Goal: Task Accomplishment & Management: Use online tool/utility

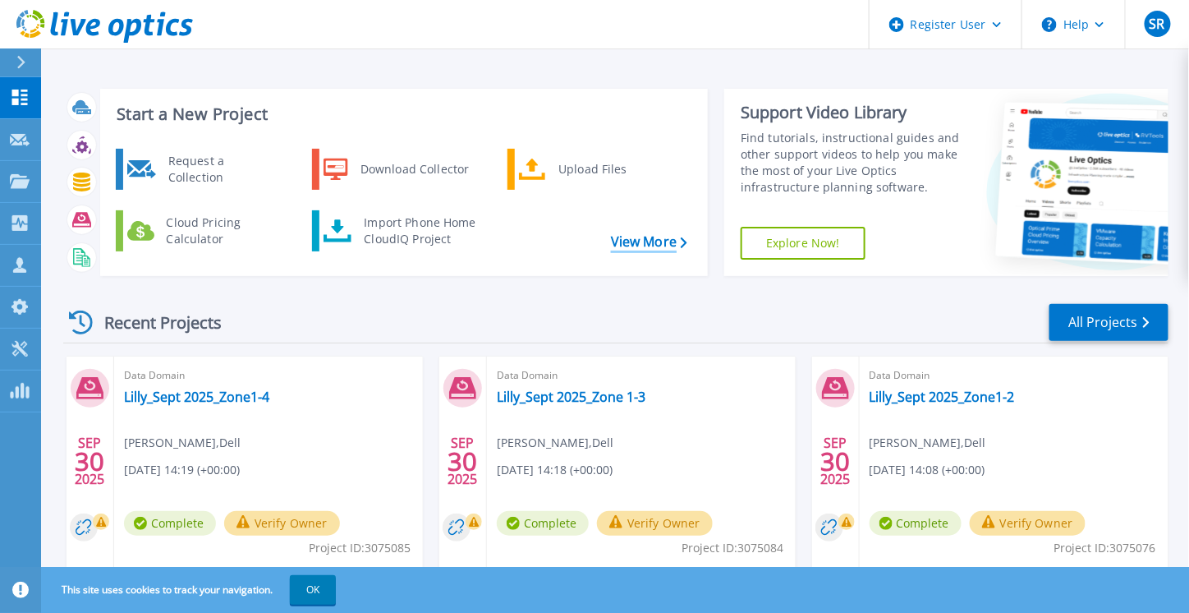
click at [636, 236] on link "View More" at bounding box center [649, 242] width 76 height 16
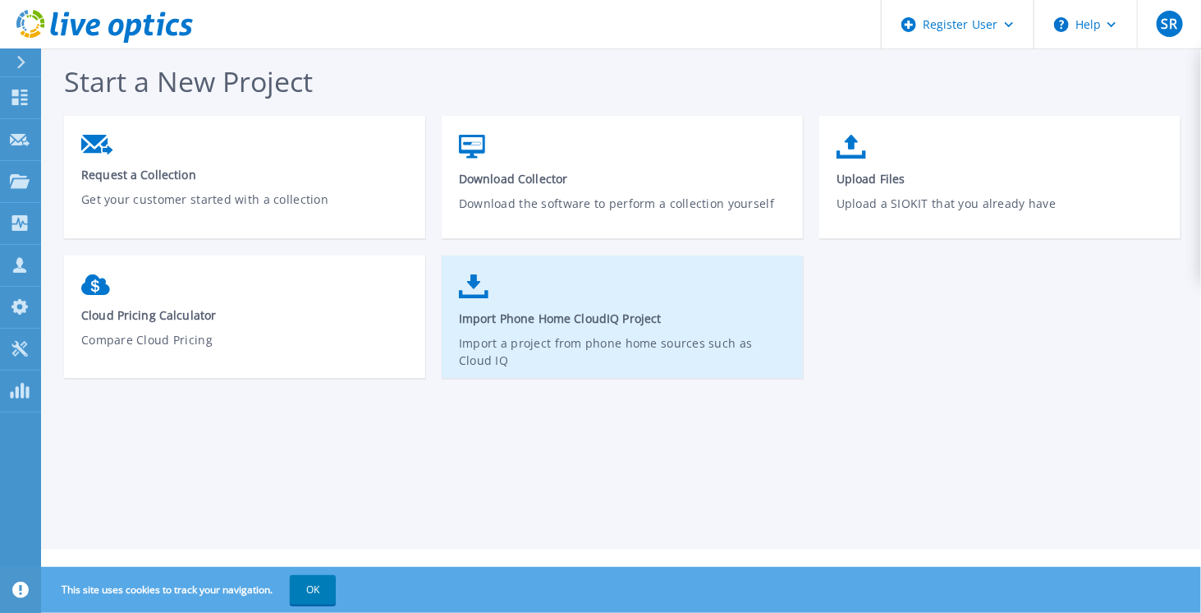
click at [596, 299] on link "Import Phone Home CloudIQ Project Import a project from phone home sources such…" at bounding box center [622, 324] width 361 height 117
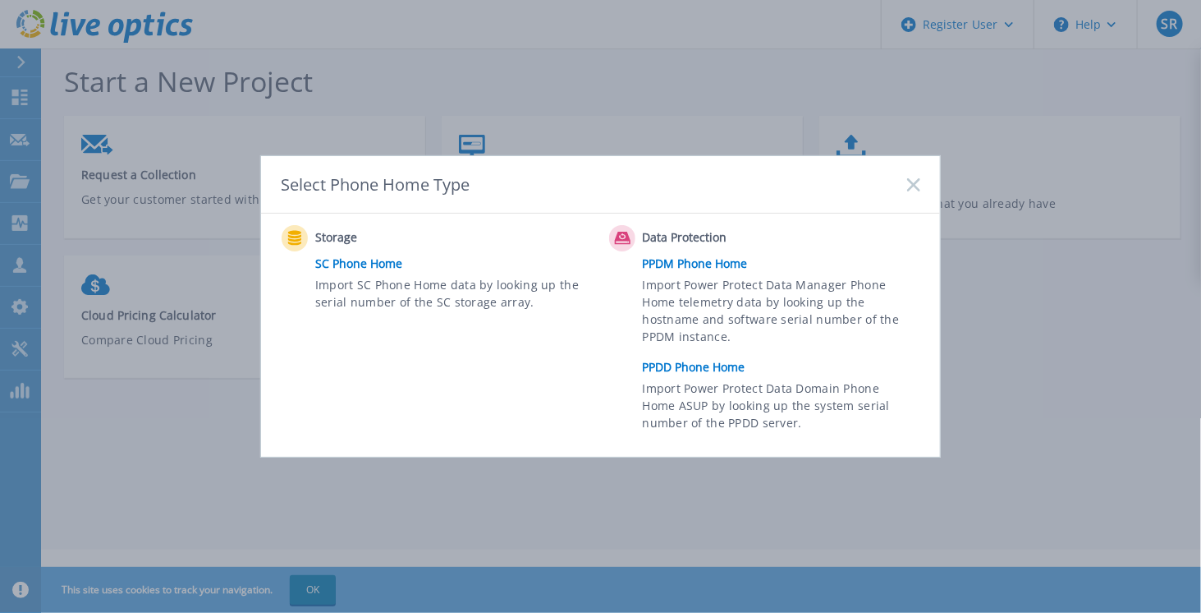
click at [690, 369] on link "PPDD Phone Home" at bounding box center [786, 367] width 286 height 25
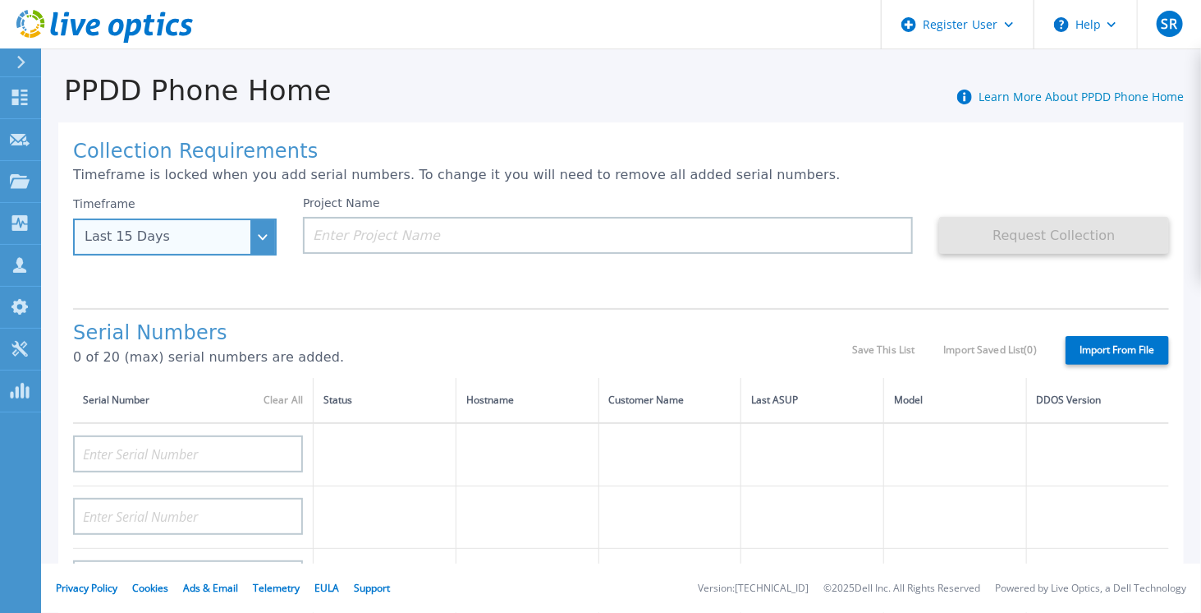
click at [255, 245] on div "Last 15 Days" at bounding box center [175, 236] width 204 height 37
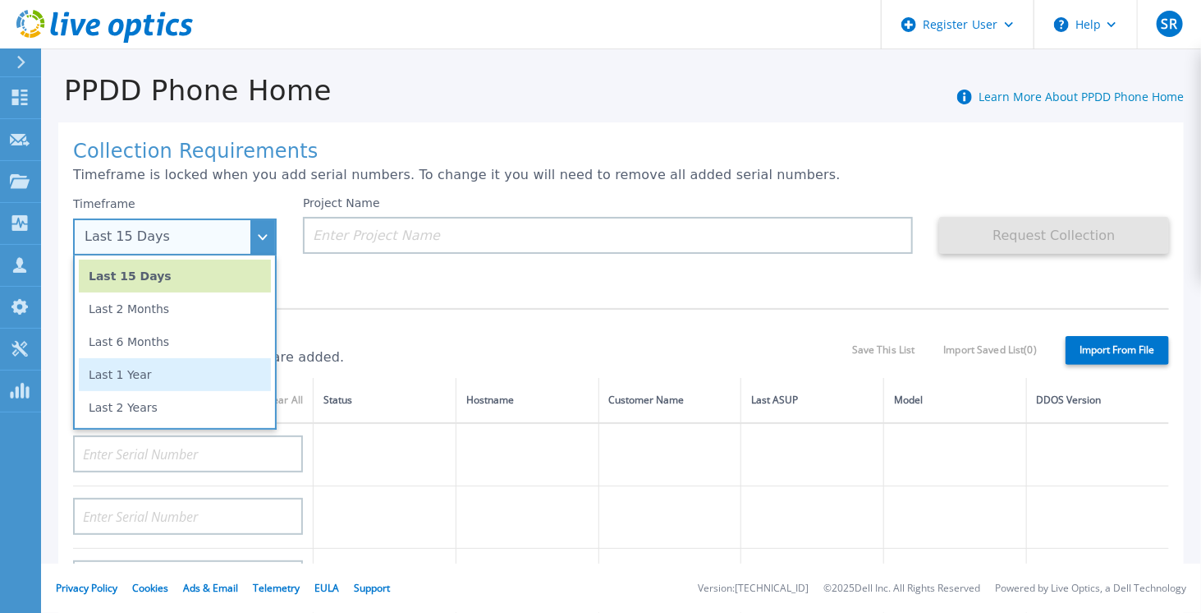
click at [204, 365] on li "Last 1 Year" at bounding box center [175, 374] width 192 height 33
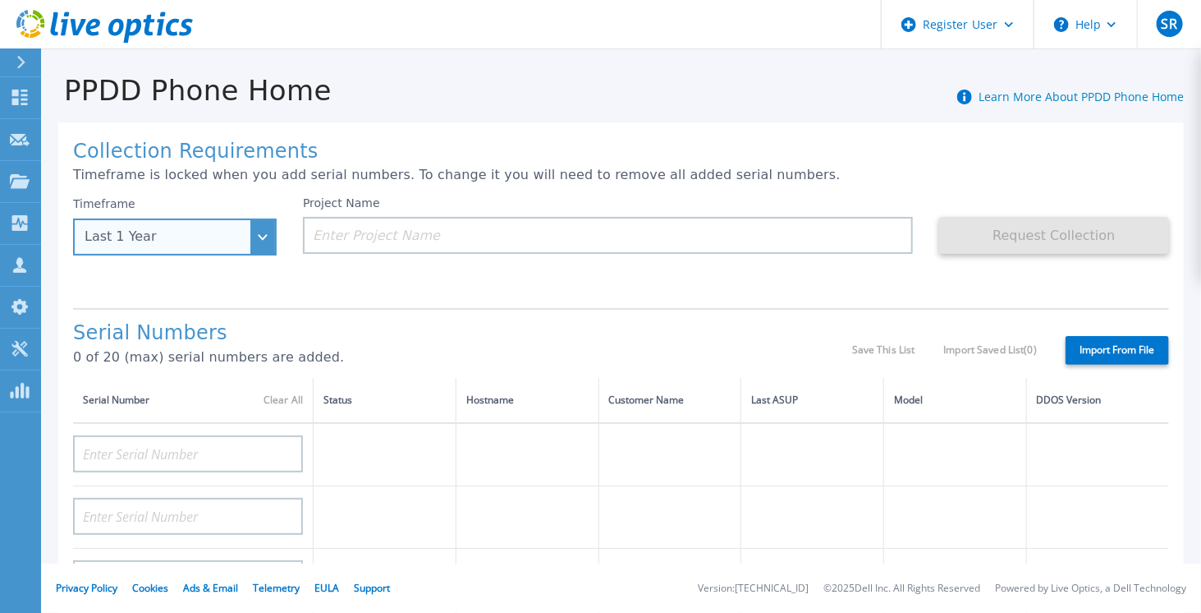
scroll to position [164, 0]
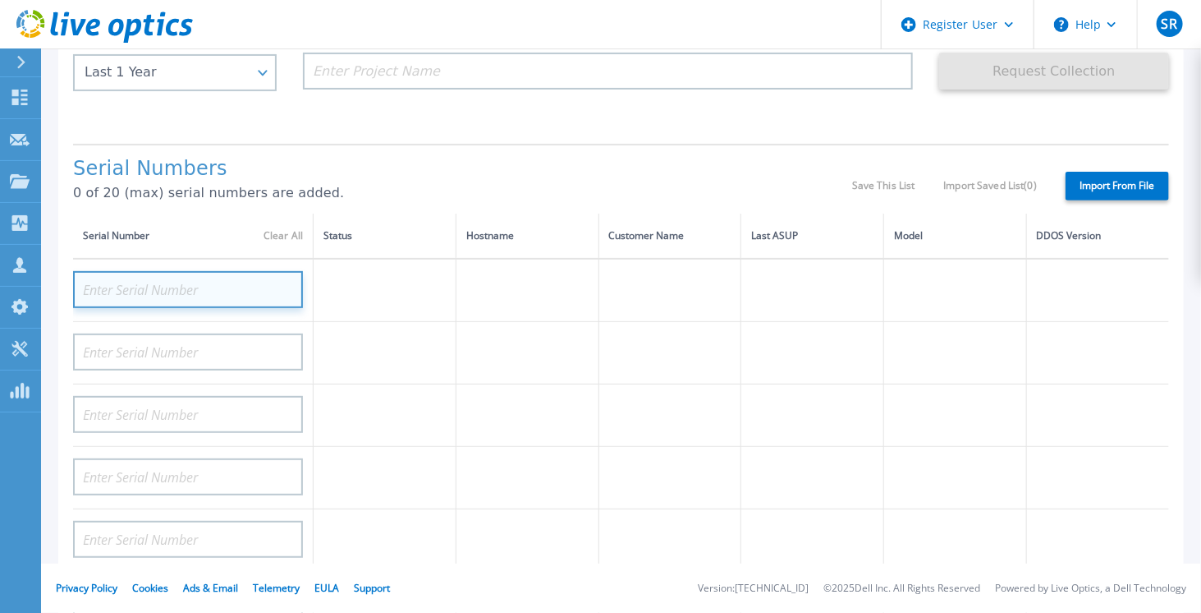
click at [148, 287] on input at bounding box center [188, 289] width 230 height 37
paste input "APM0019432081"
type input "APM0019432081"
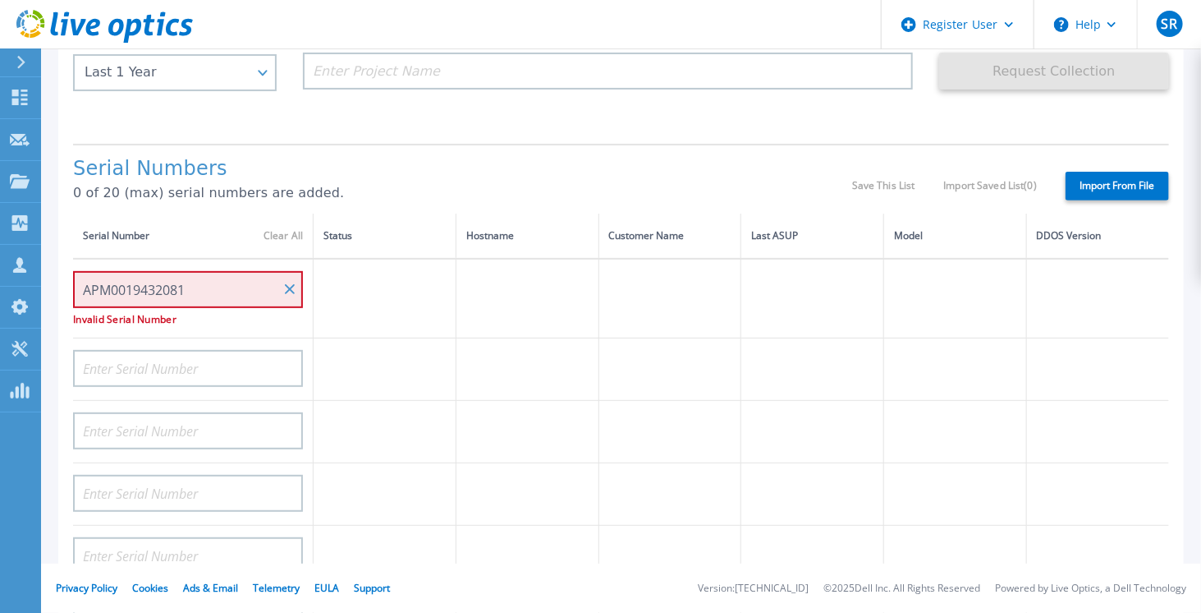
click at [415, 141] on div "Collection Requirements Timeframe is locked when you add serial numbers. To cha…" at bounding box center [621, 422] width 1126 height 929
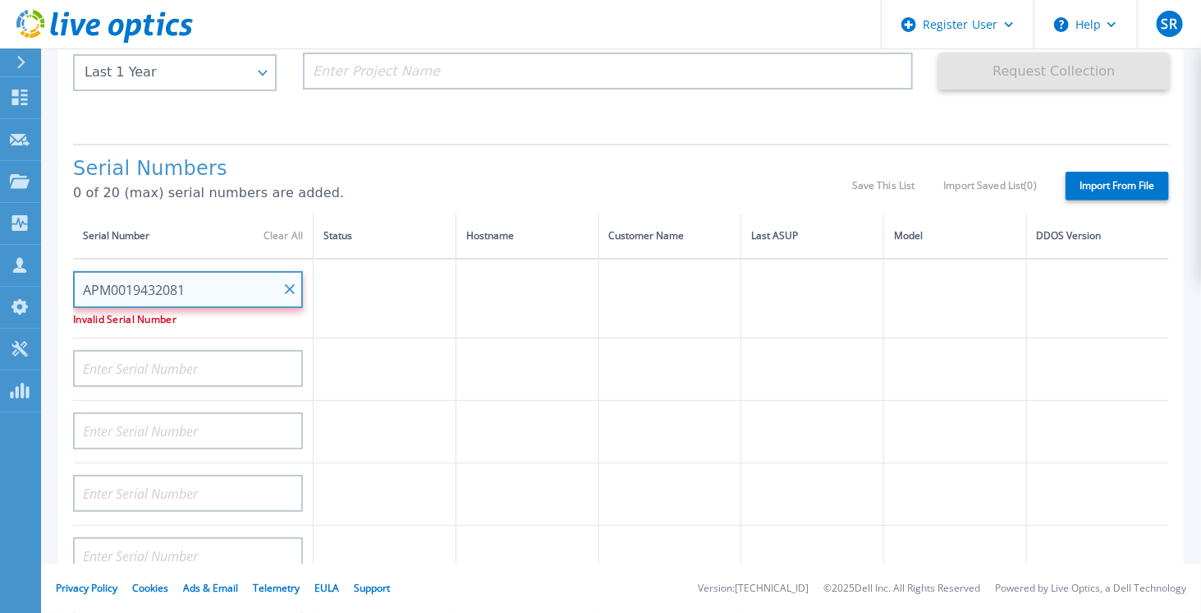
drag, startPoint x: 215, startPoint y: 282, endPoint x: 68, endPoint y: 297, distance: 147.8
click at [68, 297] on div "Collection Requirements Timeframe is locked when you add serial numbers. To cha…" at bounding box center [621, 422] width 1126 height 929
paste input "APM00194320811"
type input "APM00194320811"
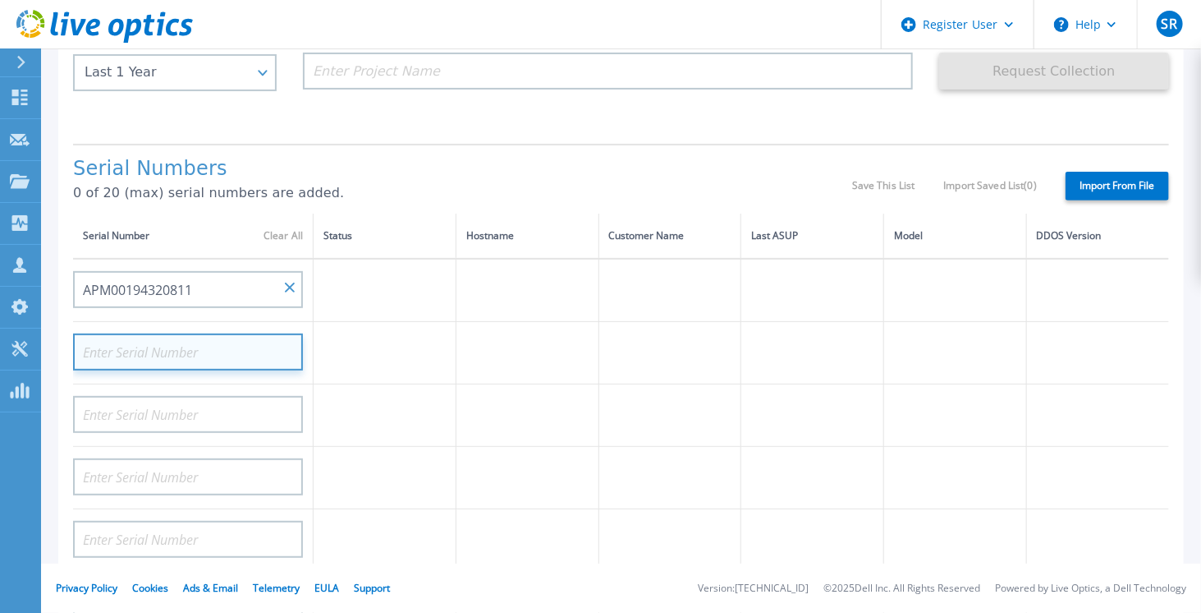
click at [117, 342] on input at bounding box center [188, 351] width 230 height 37
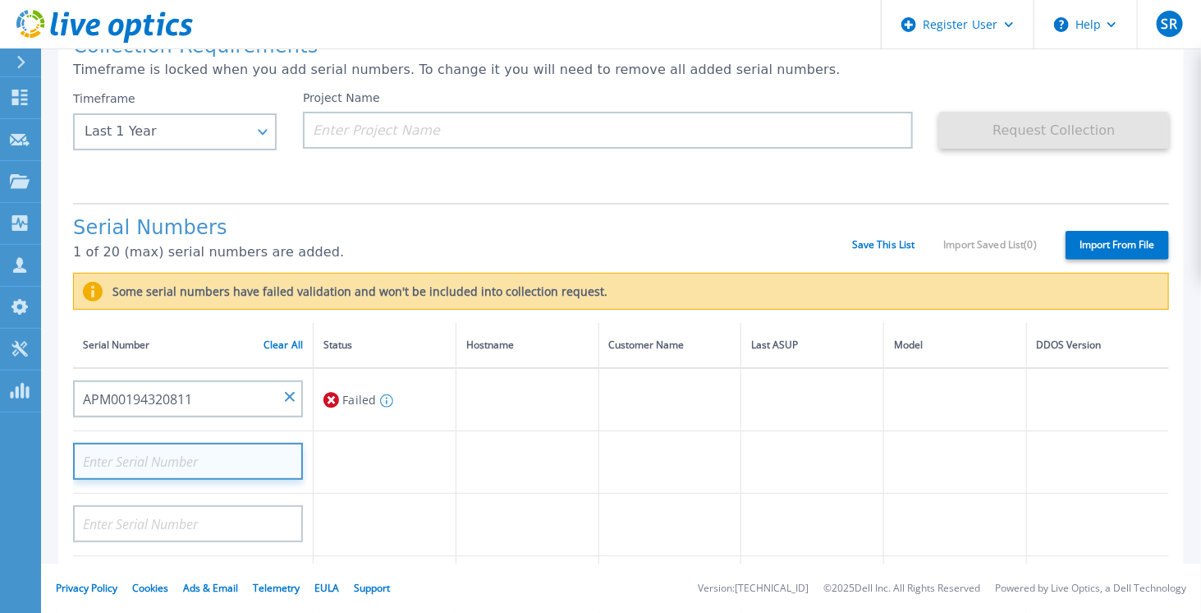
scroll to position [82, 0]
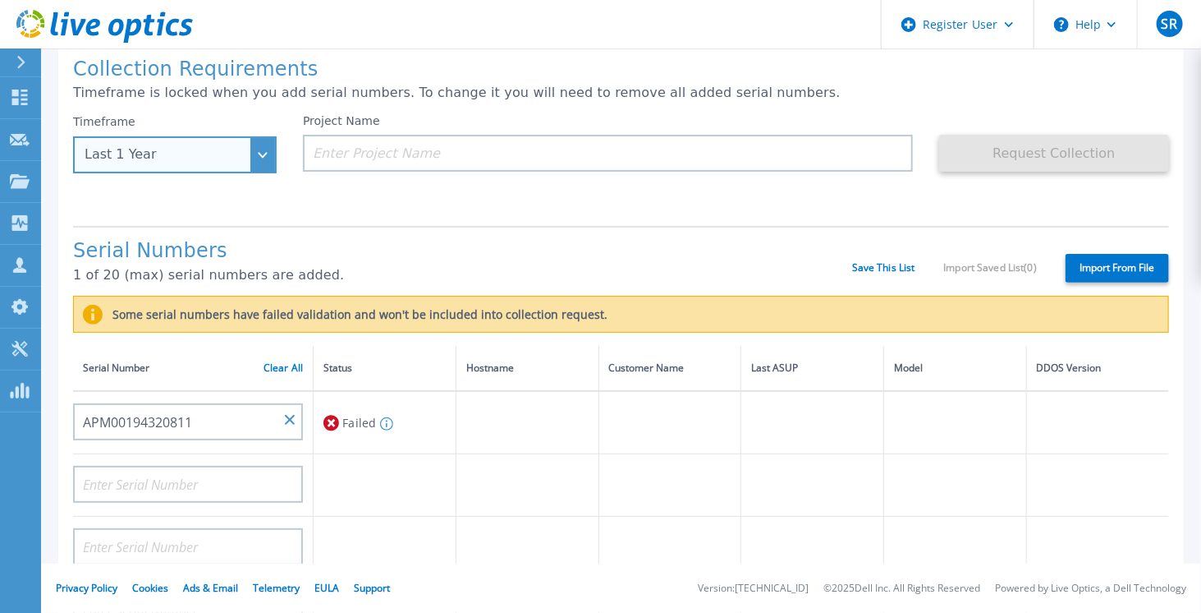
click at [262, 149] on div "Last 1 Year" at bounding box center [175, 154] width 204 height 37
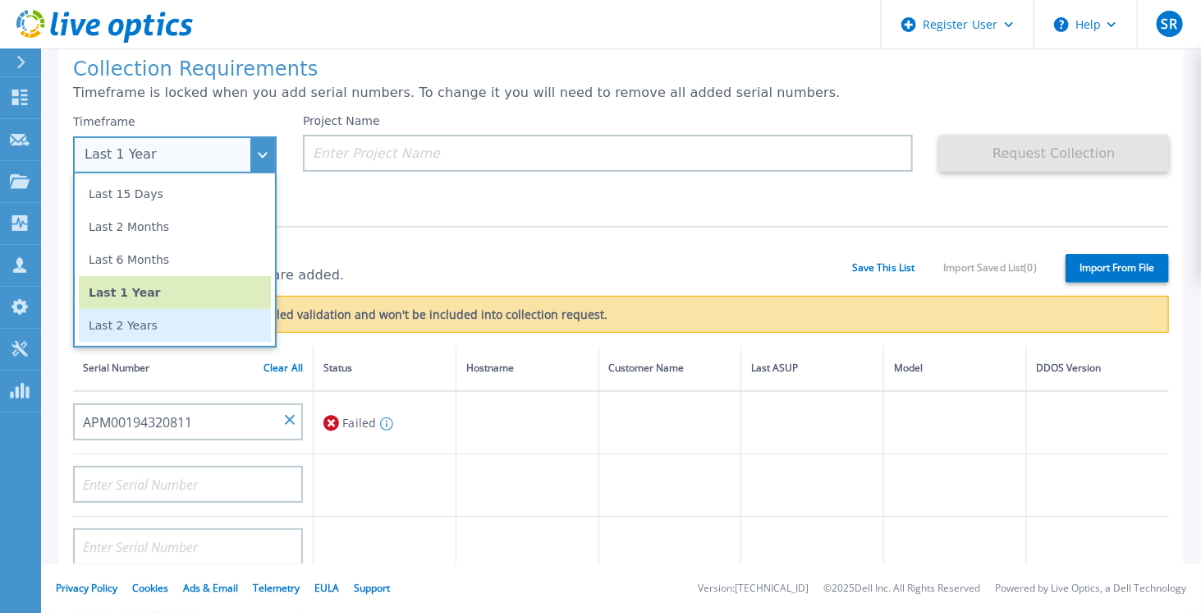
click at [190, 324] on li "Last 2 Years" at bounding box center [175, 325] width 192 height 33
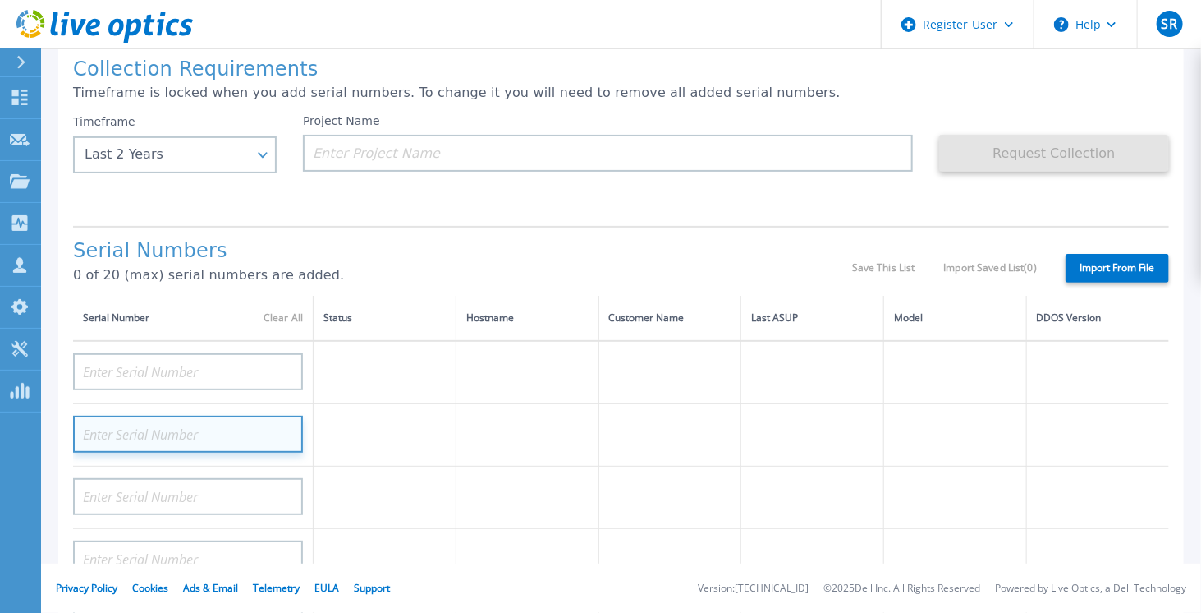
click at [162, 426] on input at bounding box center [188, 433] width 230 height 37
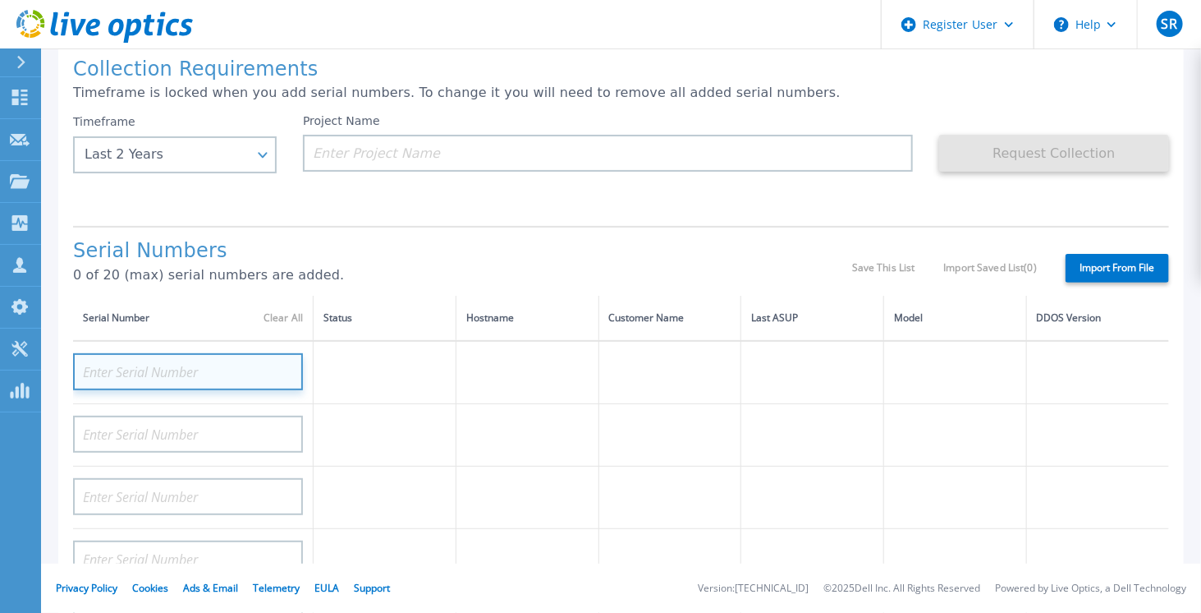
click at [137, 361] on input at bounding box center [188, 371] width 230 height 37
paste input "APM00194320811"
type input "APM00194320811"
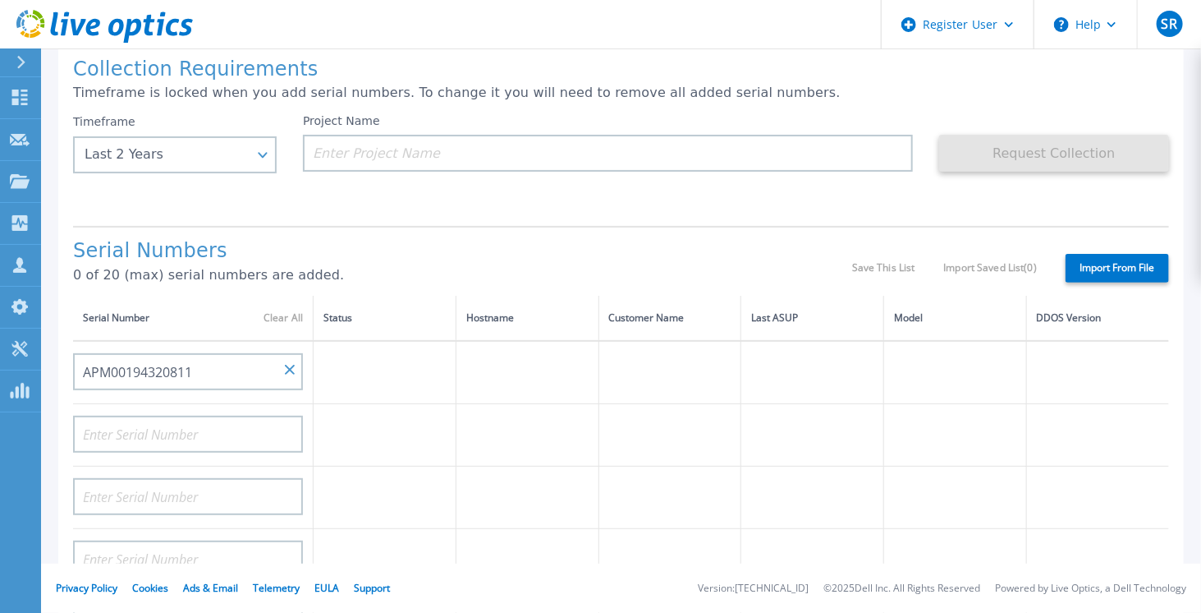
click at [488, 256] on h1 "Serial Numbers" at bounding box center [462, 251] width 779 height 23
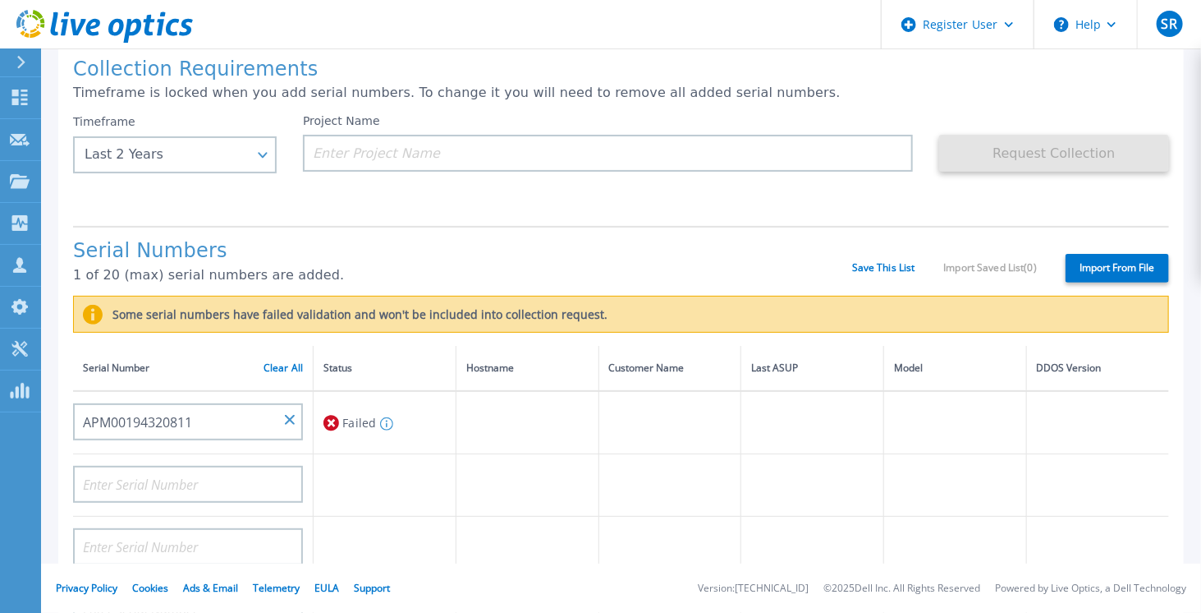
scroll to position [0, 0]
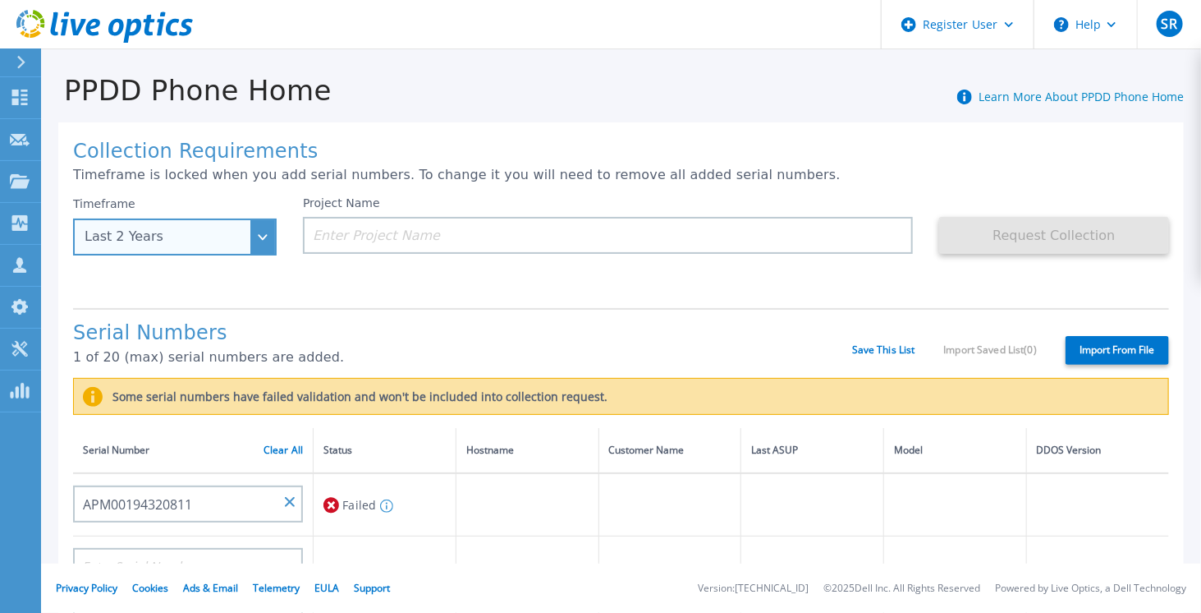
click at [259, 236] on div "Last 2 Years" at bounding box center [175, 236] width 204 height 37
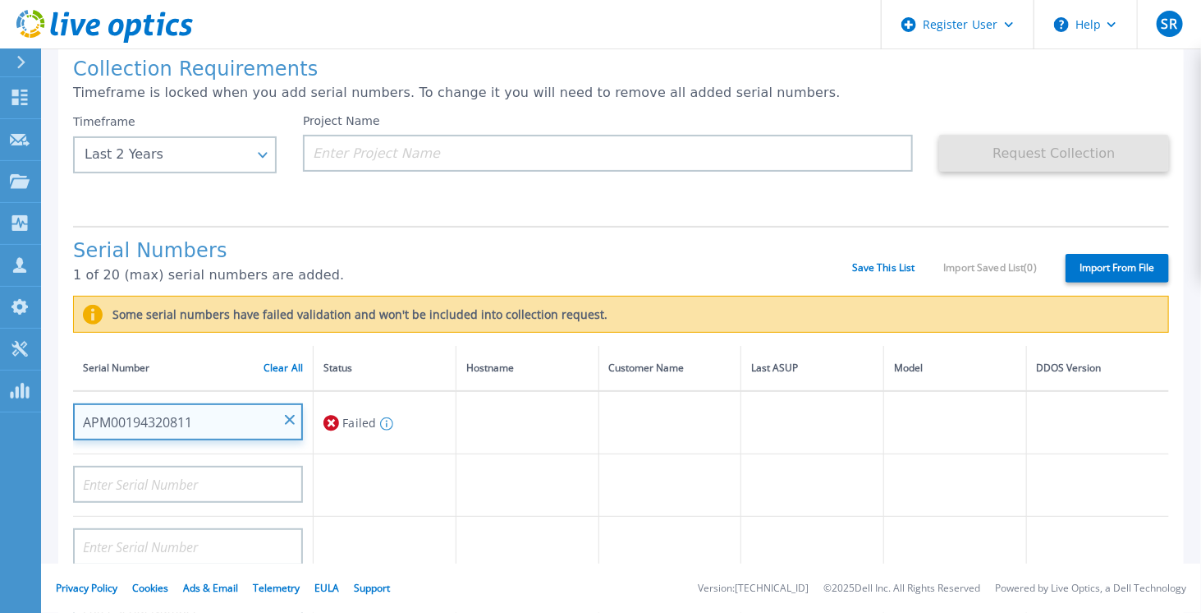
click at [283, 419] on input "APM00194320811" at bounding box center [188, 421] width 230 height 37
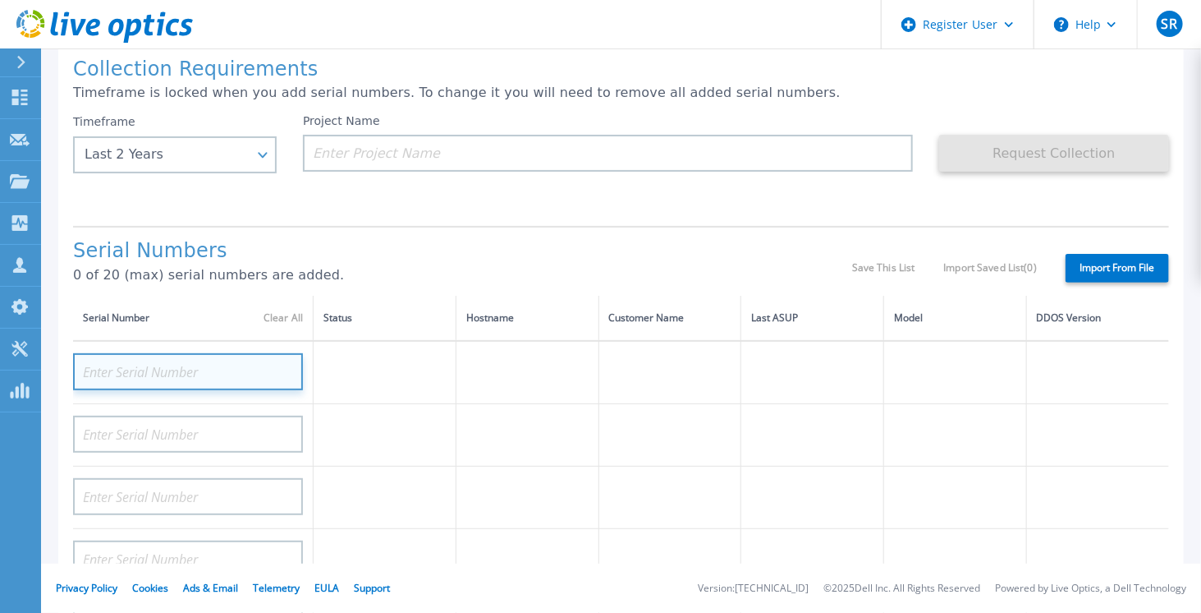
paste input "10G7SZ2"
type input "10G7SZ2"
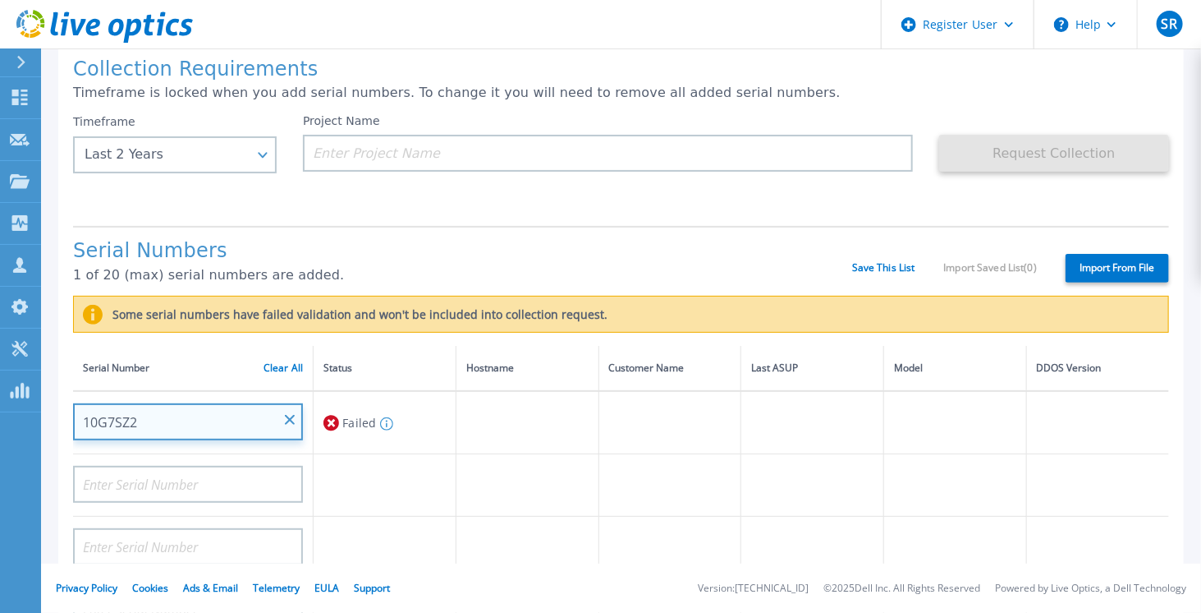
click at [286, 424] on input "10G7SZ2" at bounding box center [188, 421] width 230 height 37
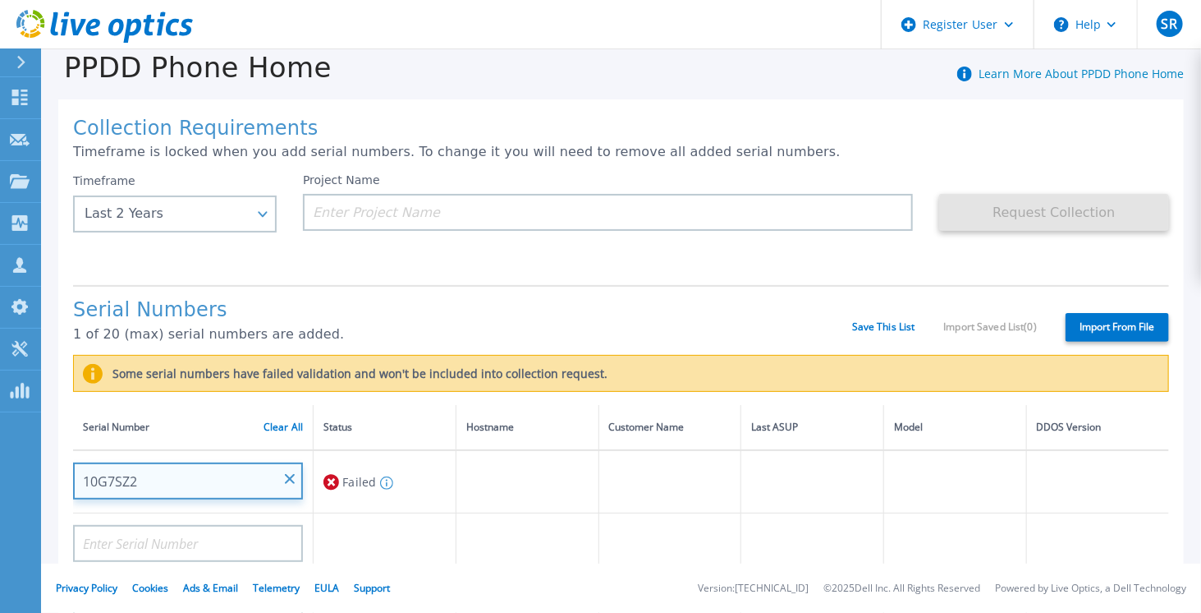
scroll to position [0, 0]
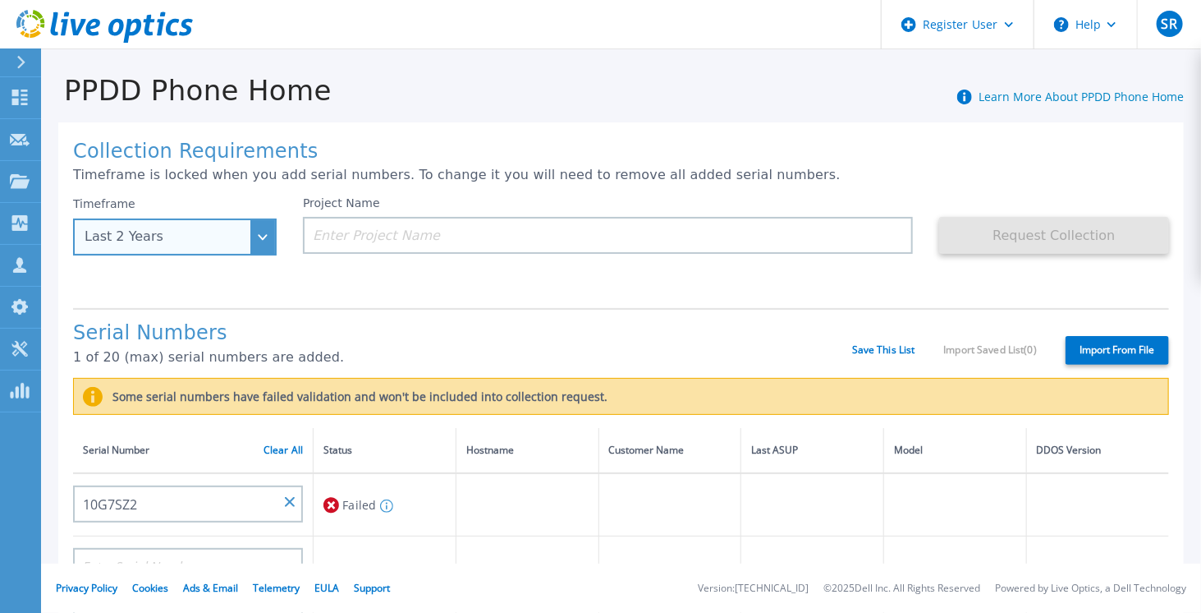
click at [248, 239] on div "Last 2 Years" at bounding box center [175, 236] width 204 height 37
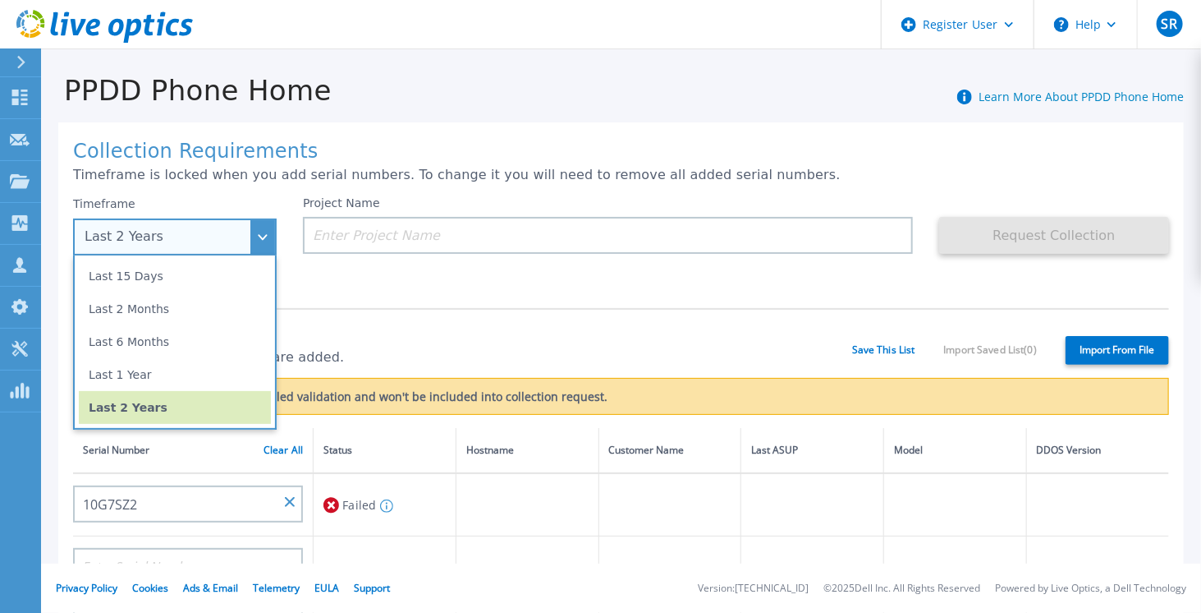
click at [201, 416] on li "Last 2 Years" at bounding box center [175, 407] width 192 height 33
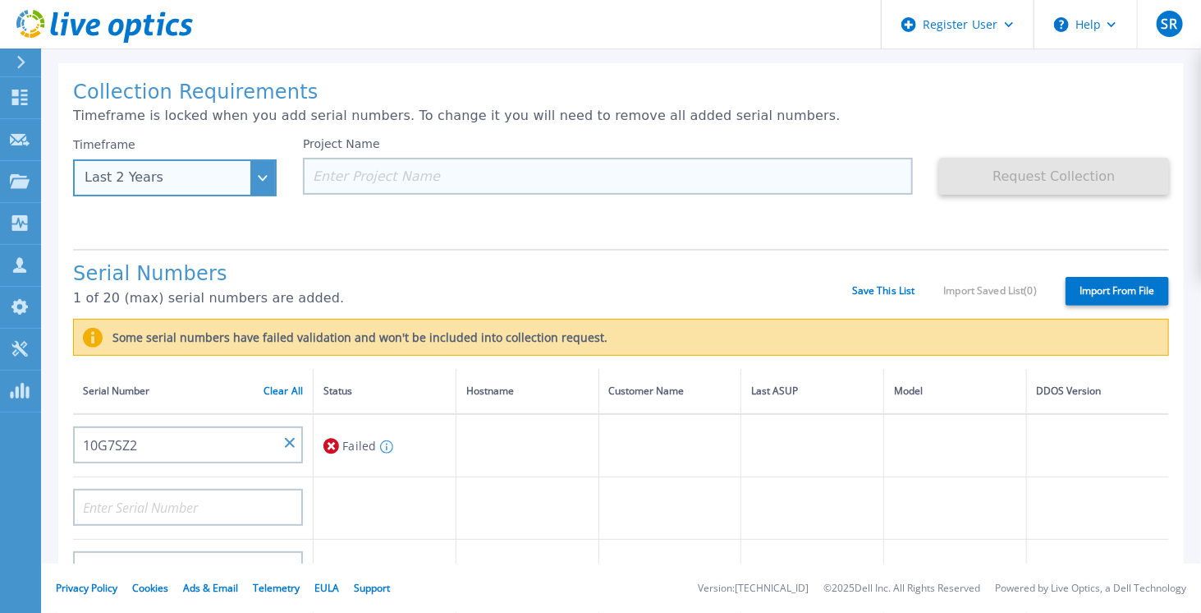
scroll to position [74, 0]
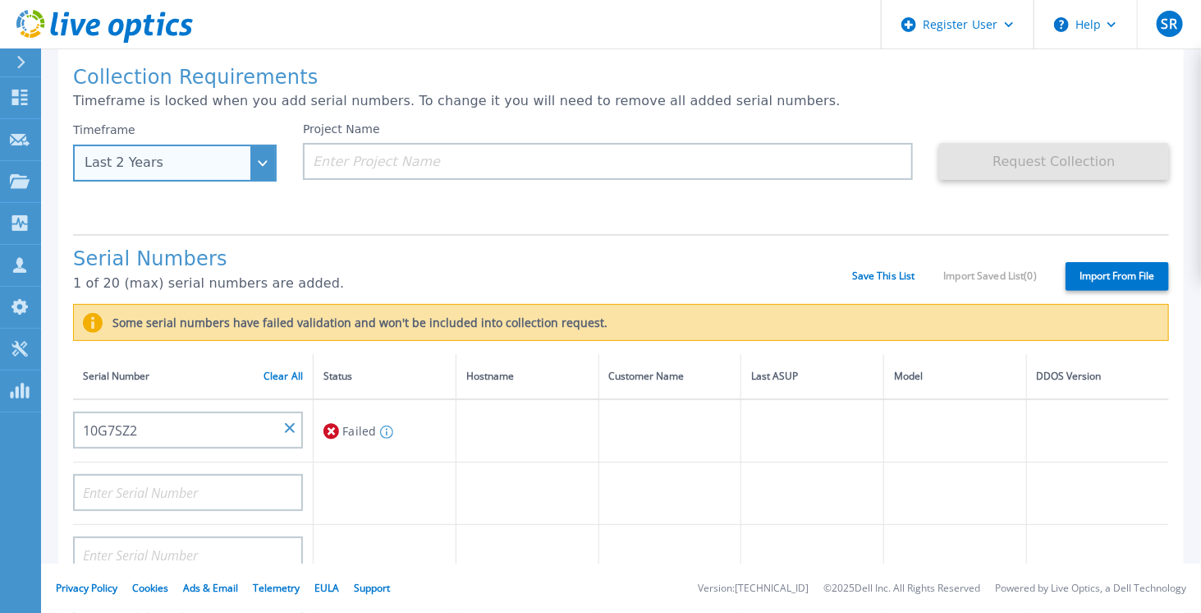
click at [264, 161] on div "Last 2 Years" at bounding box center [175, 163] width 204 height 37
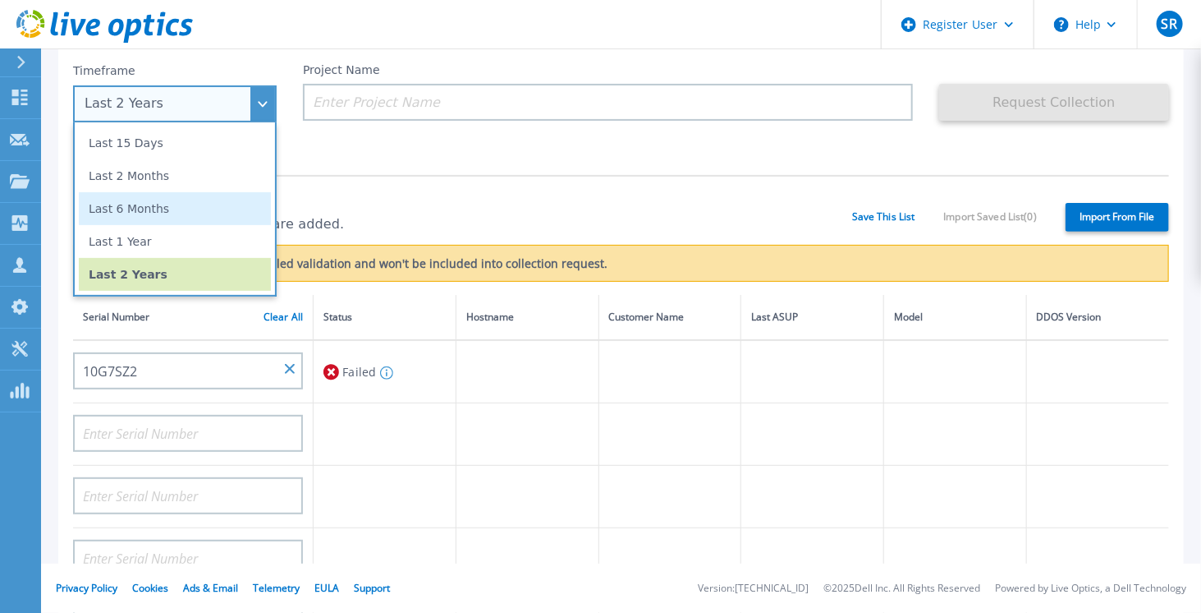
scroll to position [133, 0]
click at [201, 272] on li "Last 2 Years" at bounding box center [175, 274] width 192 height 33
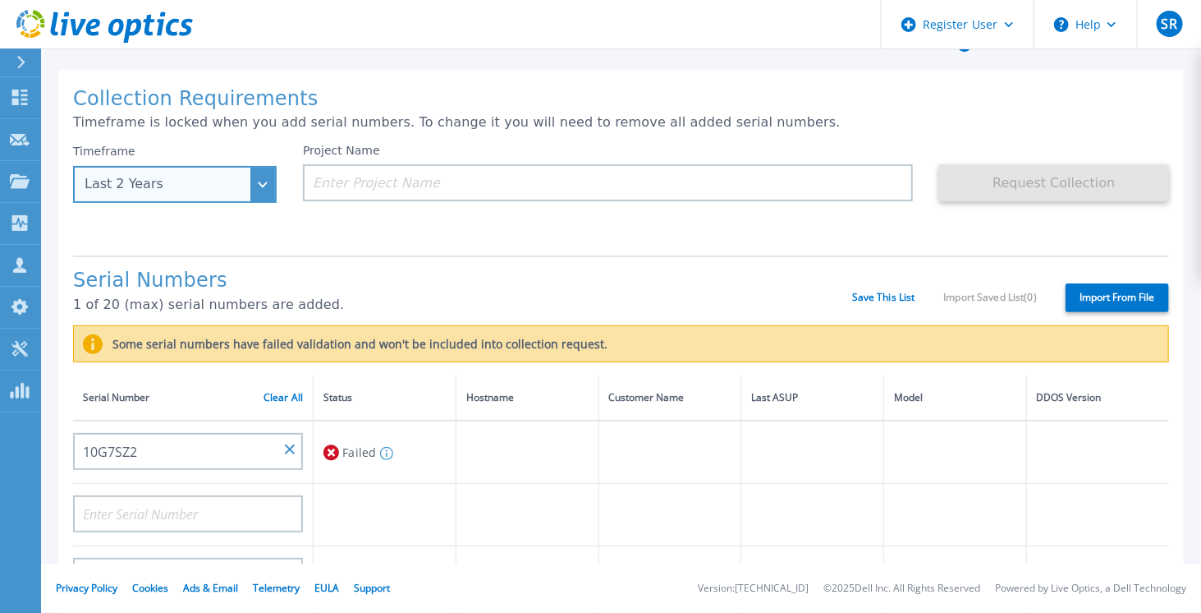
scroll to position [51, 0]
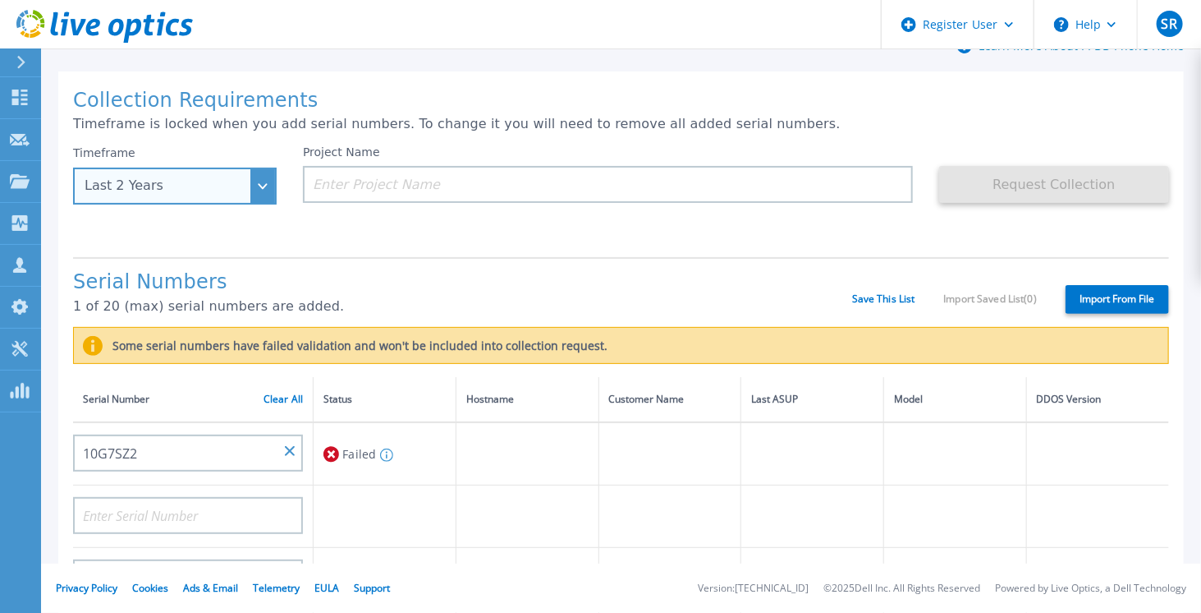
click at [268, 187] on div "Last 2 Years" at bounding box center [175, 186] width 204 height 37
click at [270, 185] on div "Last 2 Years" at bounding box center [175, 186] width 204 height 37
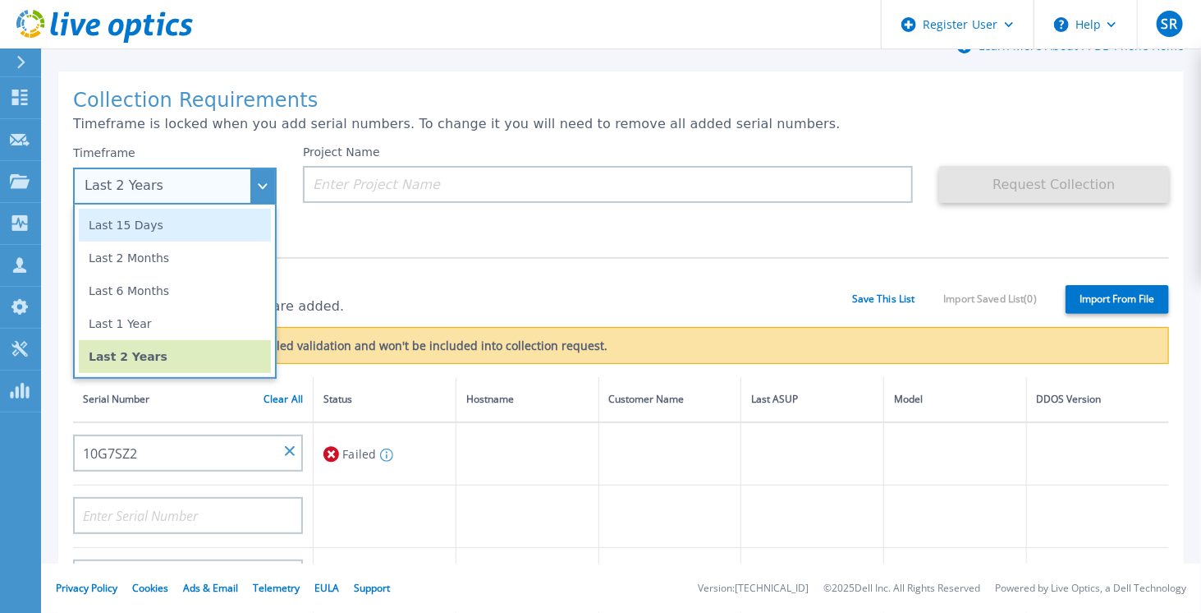
scroll to position [133, 0]
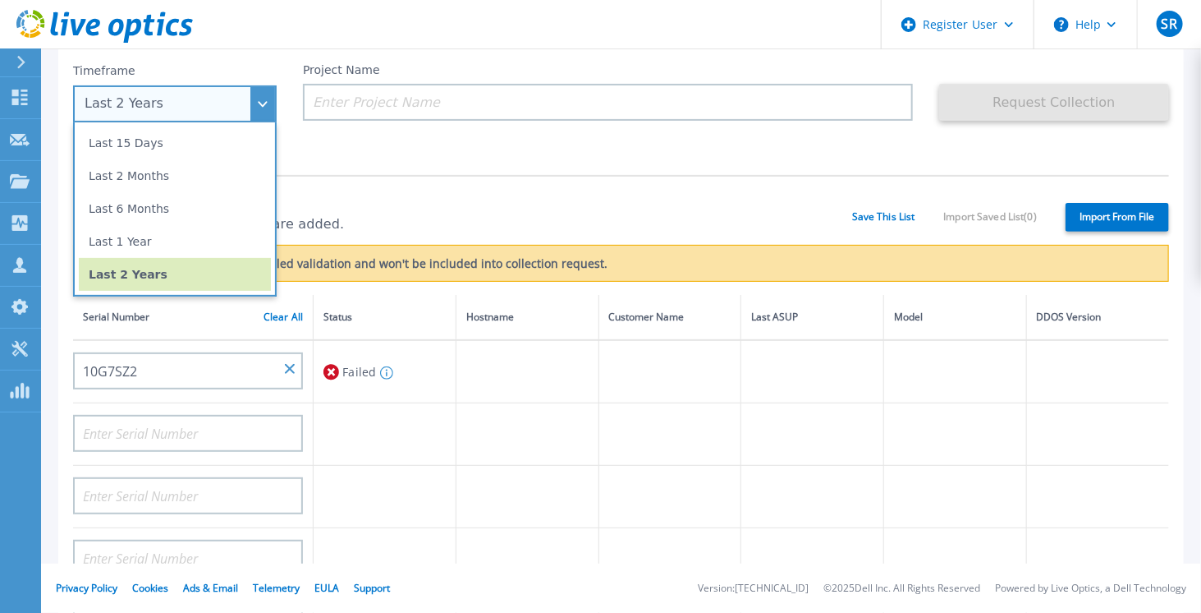
click at [211, 274] on li "Last 2 Years" at bounding box center [175, 274] width 192 height 33
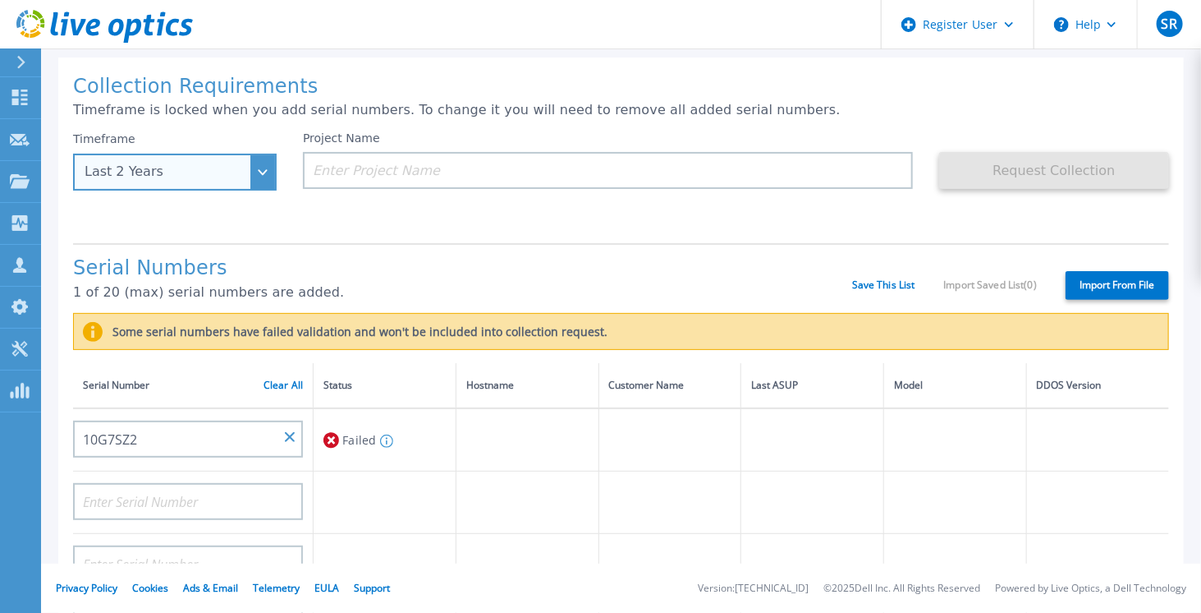
scroll to position [0, 0]
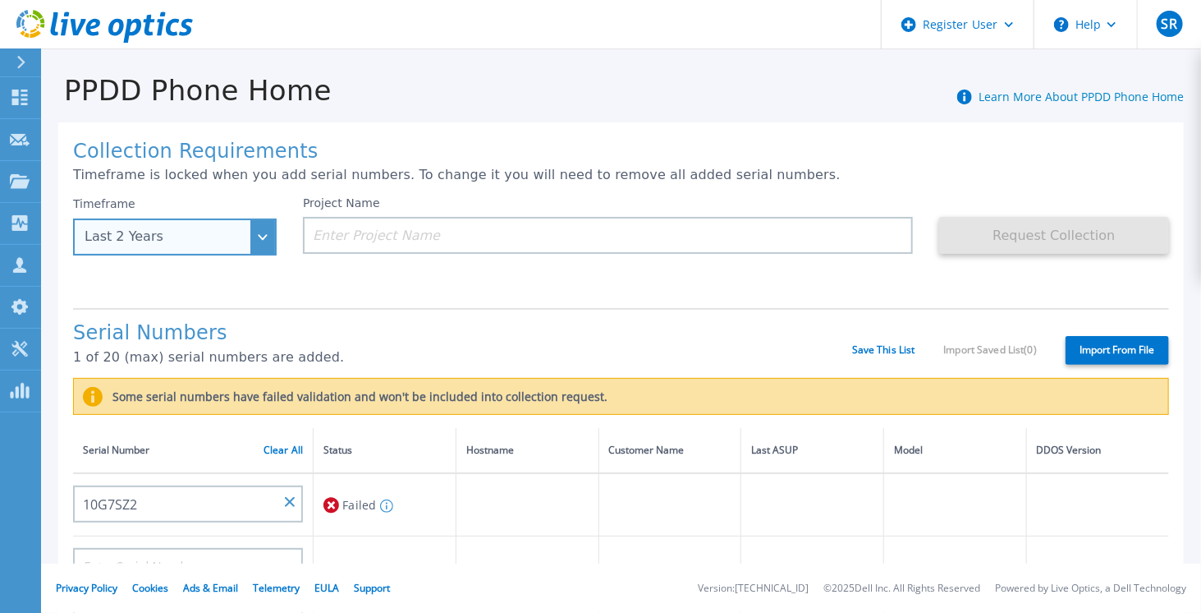
click at [269, 242] on div "Last 2 Years" at bounding box center [175, 236] width 204 height 37
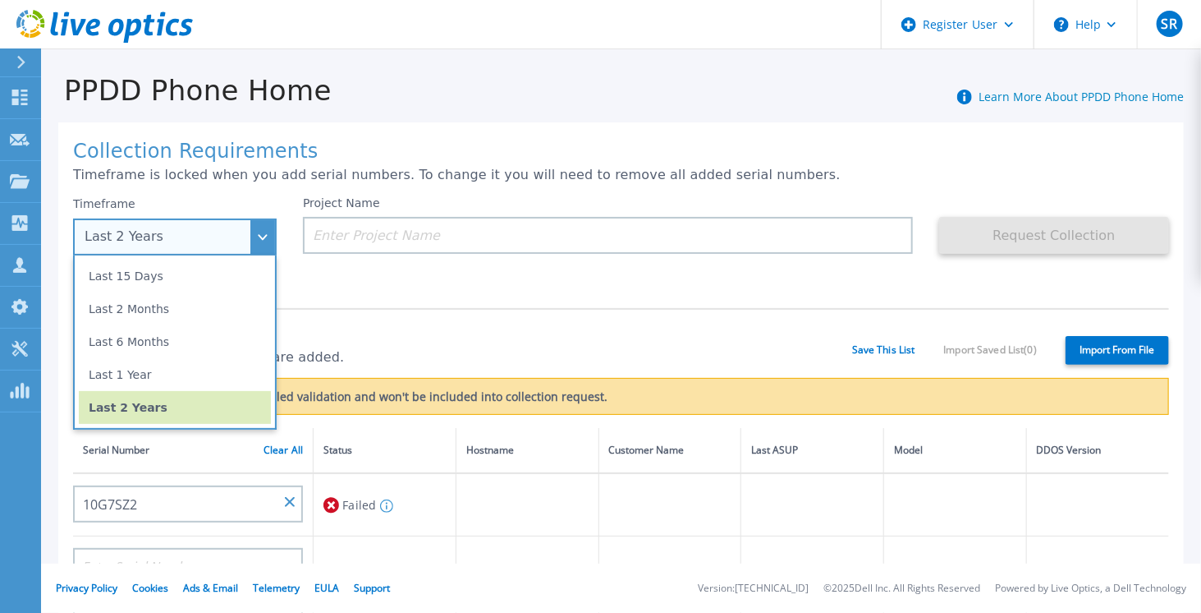
click at [233, 412] on li "Last 2 Years" at bounding box center [175, 407] width 192 height 33
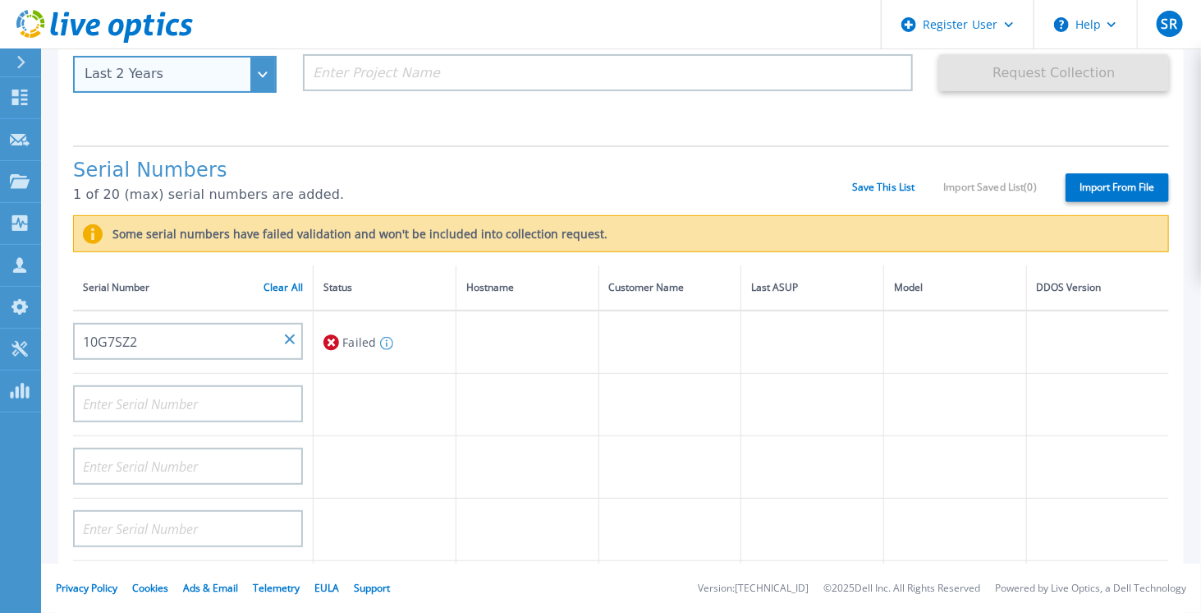
scroll to position [164, 0]
click at [260, 71] on div "Last 2 Years" at bounding box center [175, 72] width 204 height 37
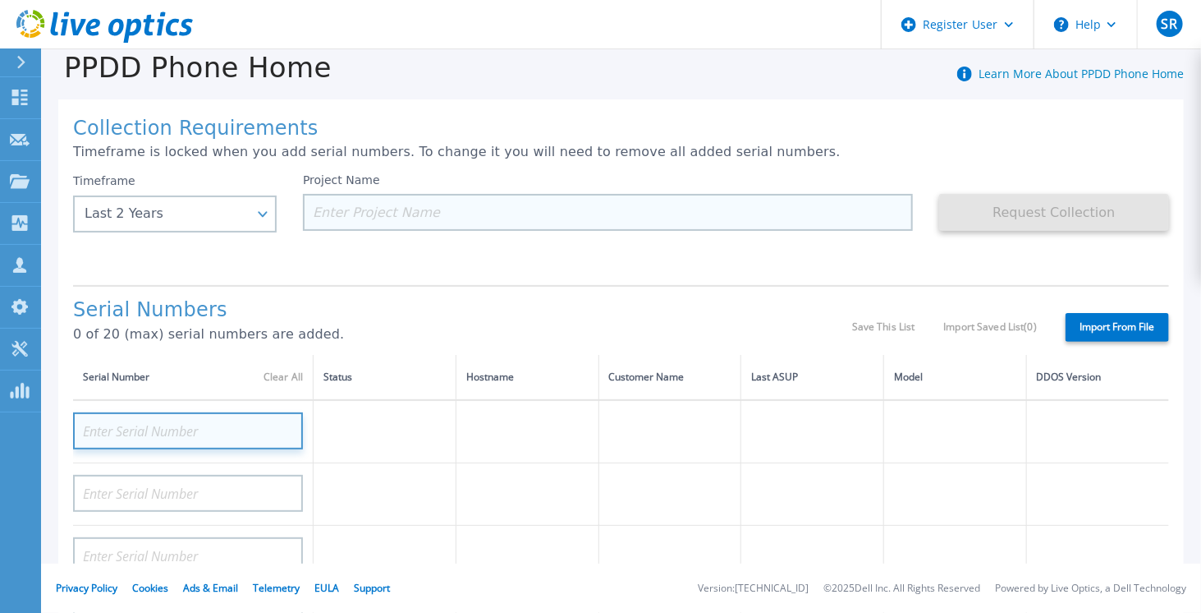
scroll to position [0, 0]
